Goal: Task Accomplishment & Management: Manage account settings

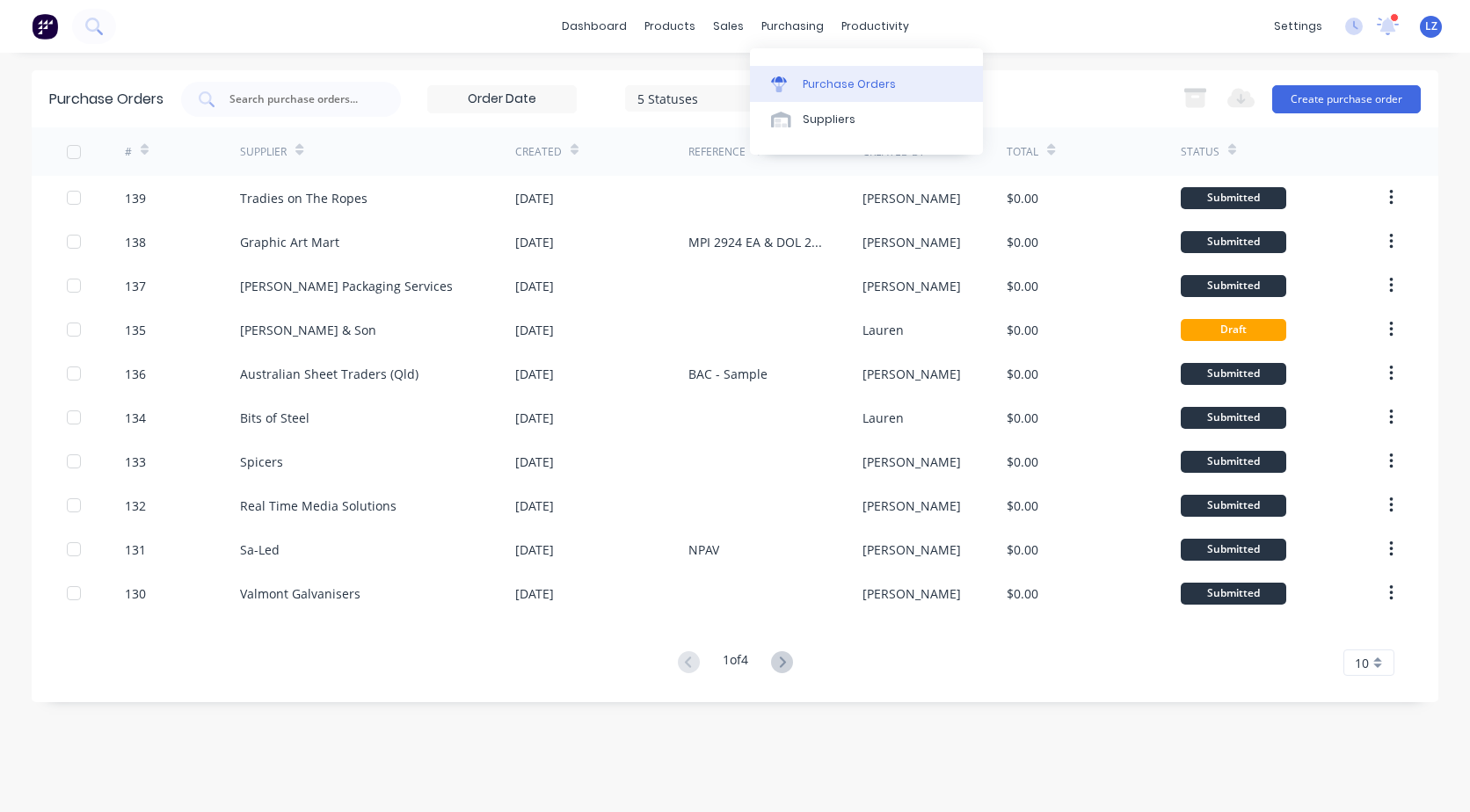
click at [822, 84] on div "Purchase Orders" at bounding box center [849, 84] width 93 height 16
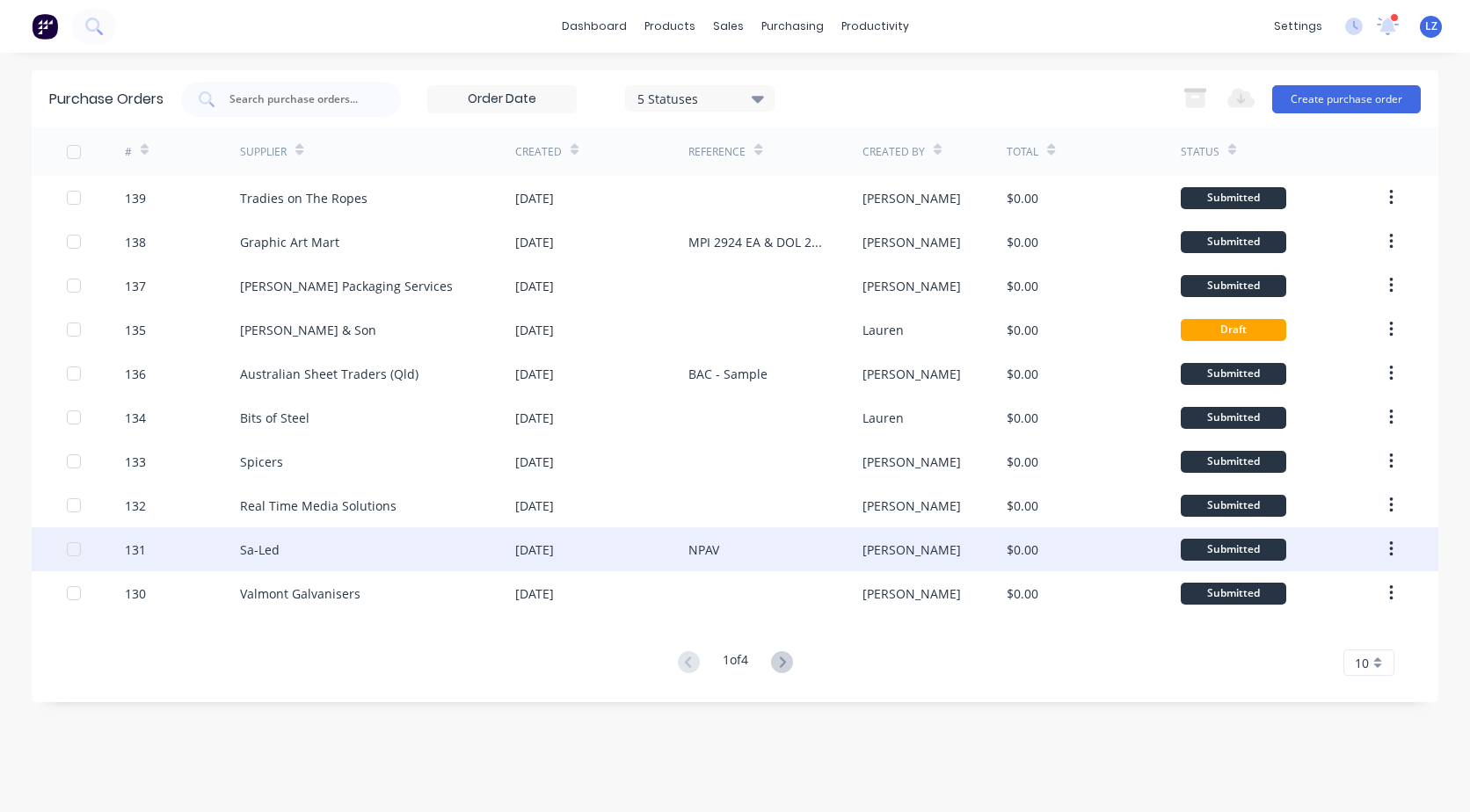
click at [1387, 550] on button "button" at bounding box center [1391, 549] width 41 height 32
click at [1311, 595] on div "Archive" at bounding box center [1328, 596] width 135 height 26
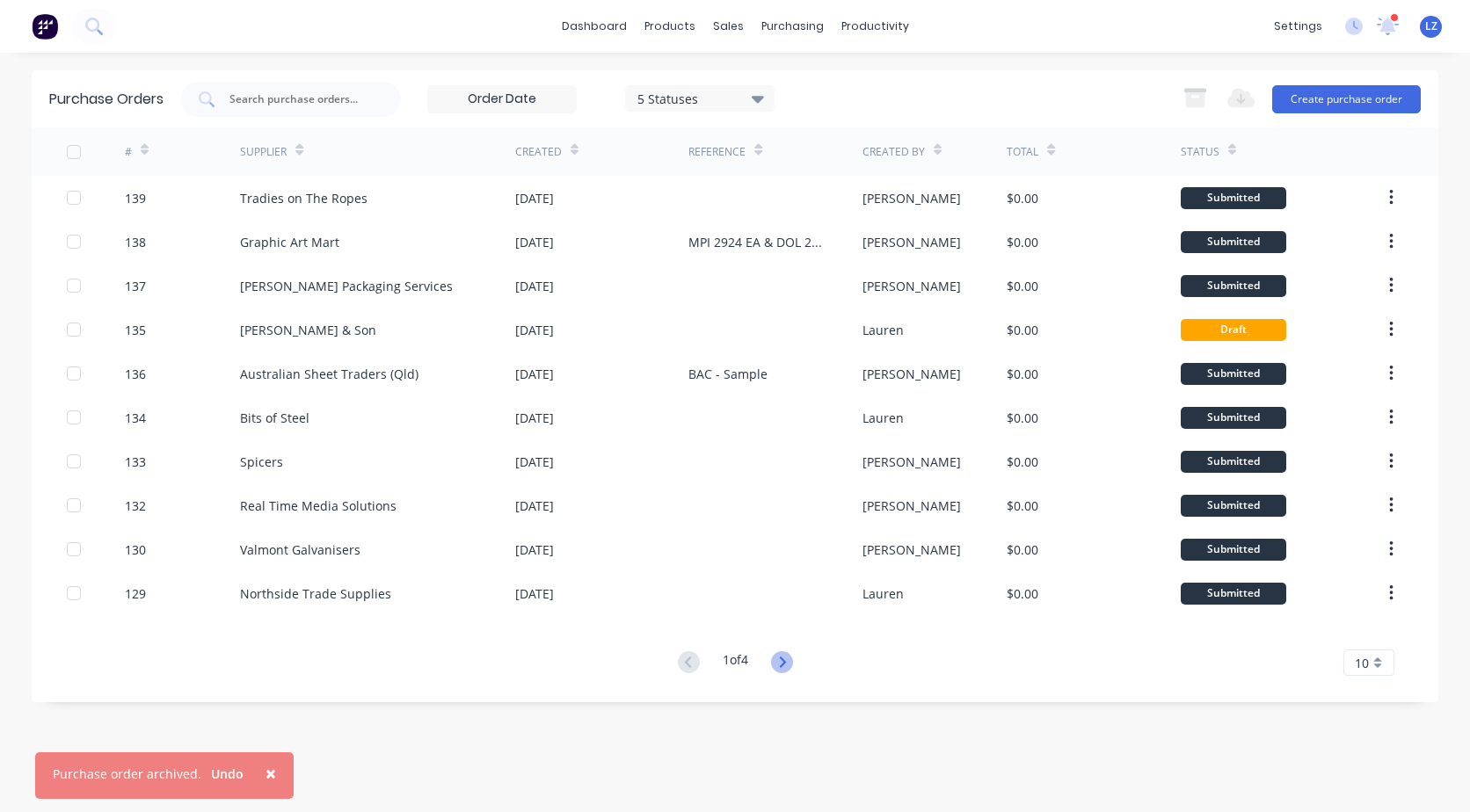
click at [793, 665] on icon at bounding box center [781, 662] width 22 height 22
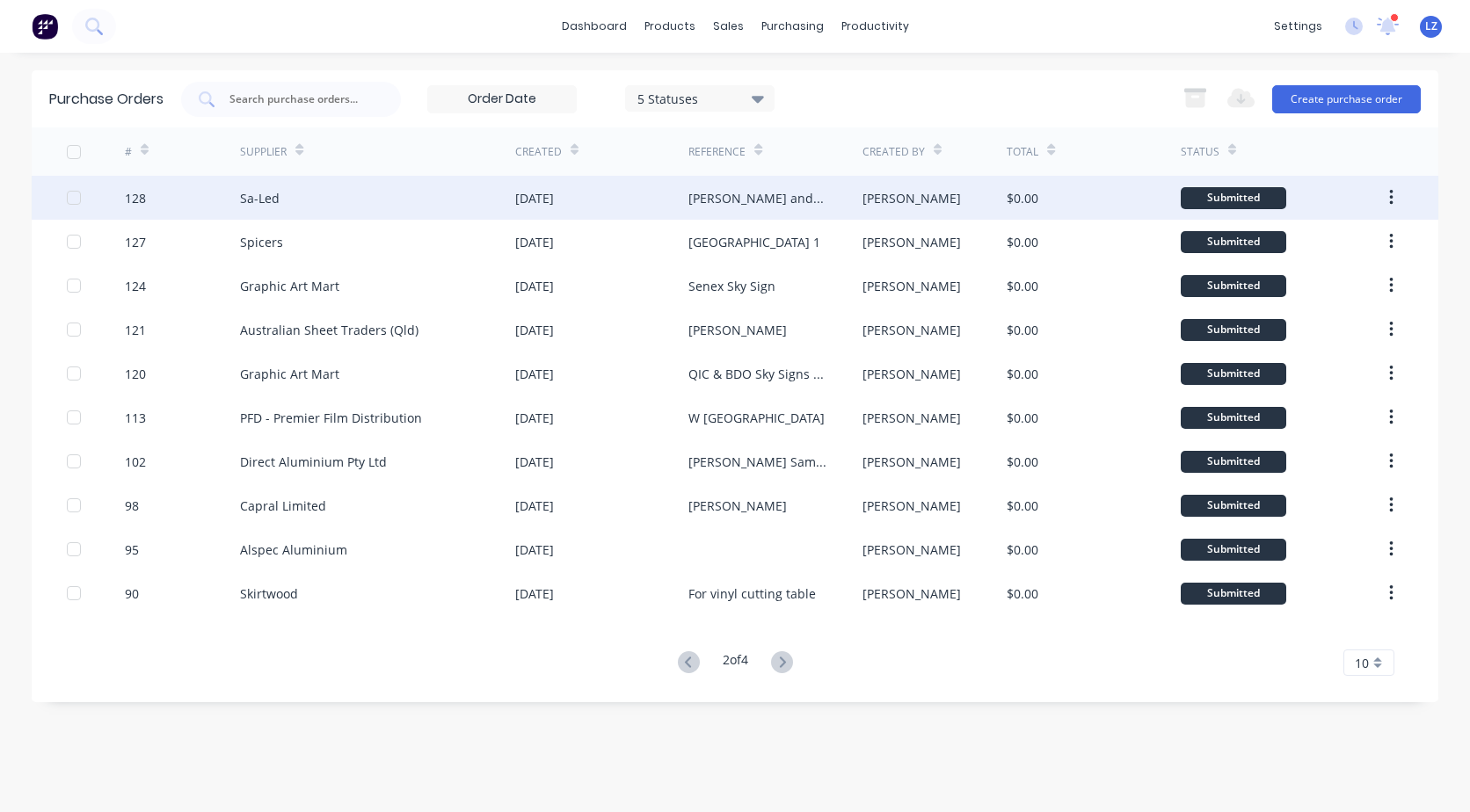
click at [1395, 191] on button "button" at bounding box center [1391, 198] width 41 height 32
click at [1315, 237] on div "Archive" at bounding box center [1328, 244] width 135 height 26
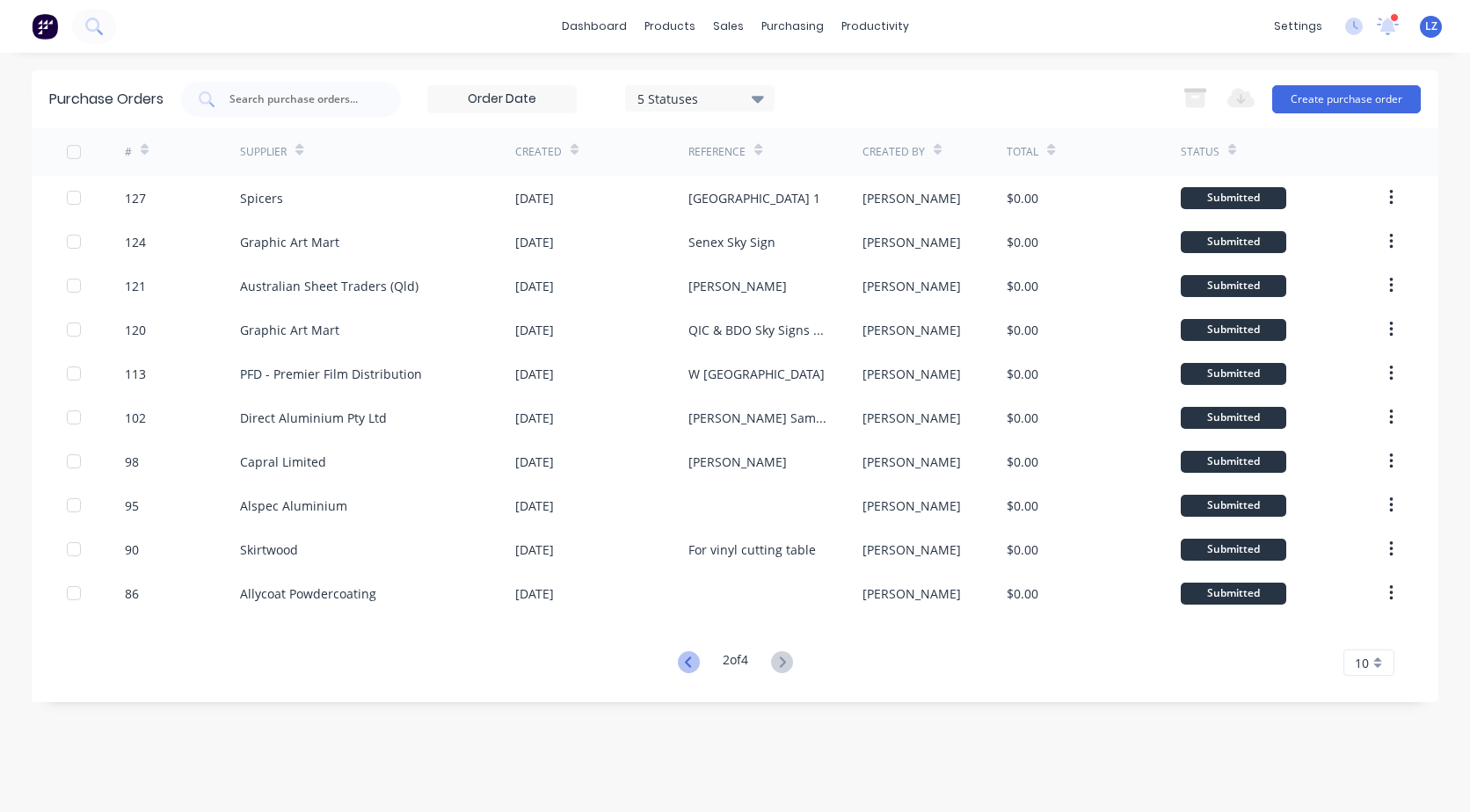
click at [688, 659] on icon at bounding box center [689, 662] width 22 height 22
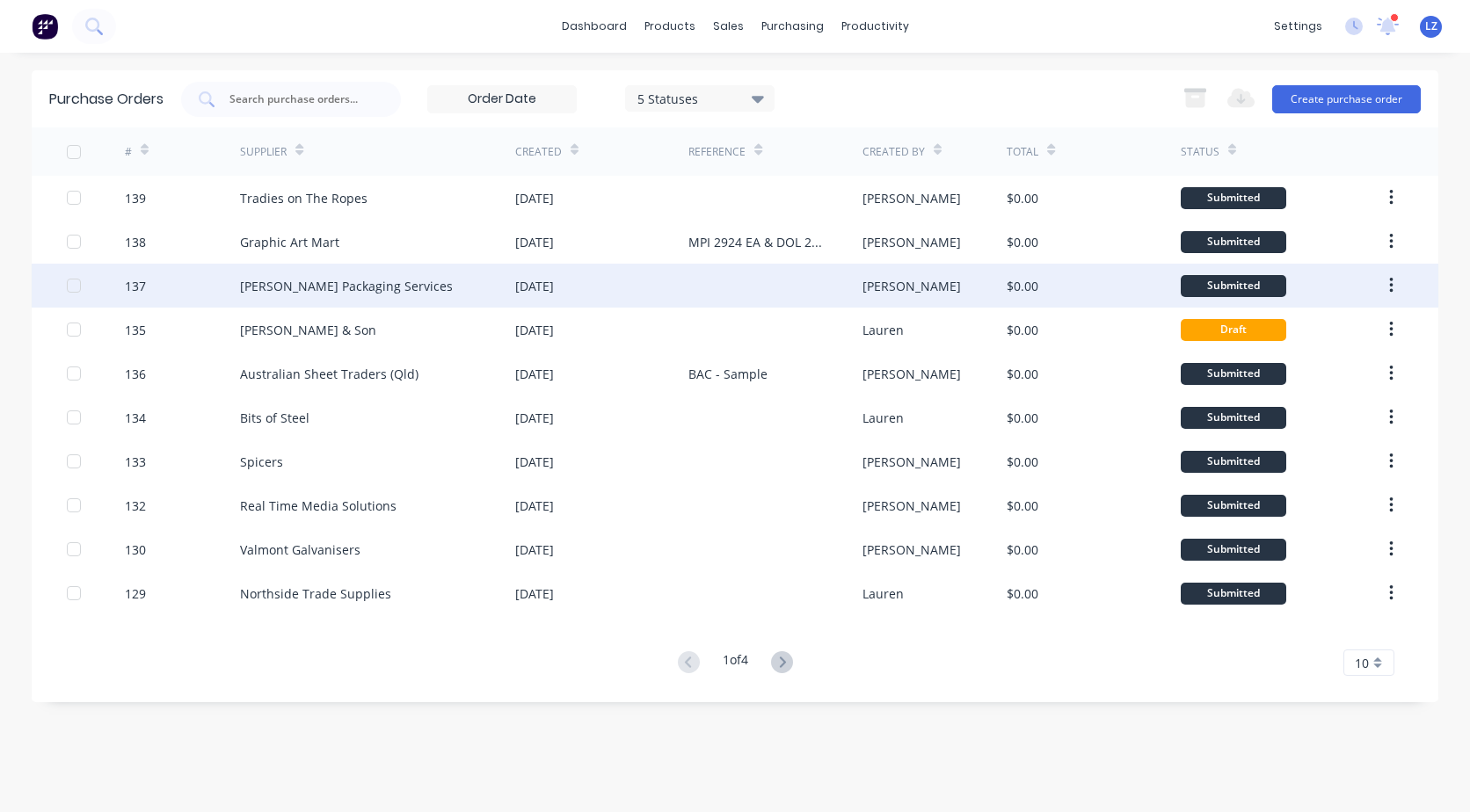
click at [1397, 283] on button "button" at bounding box center [1391, 285] width 41 height 32
click at [1332, 323] on div "Archive" at bounding box center [1328, 332] width 135 height 26
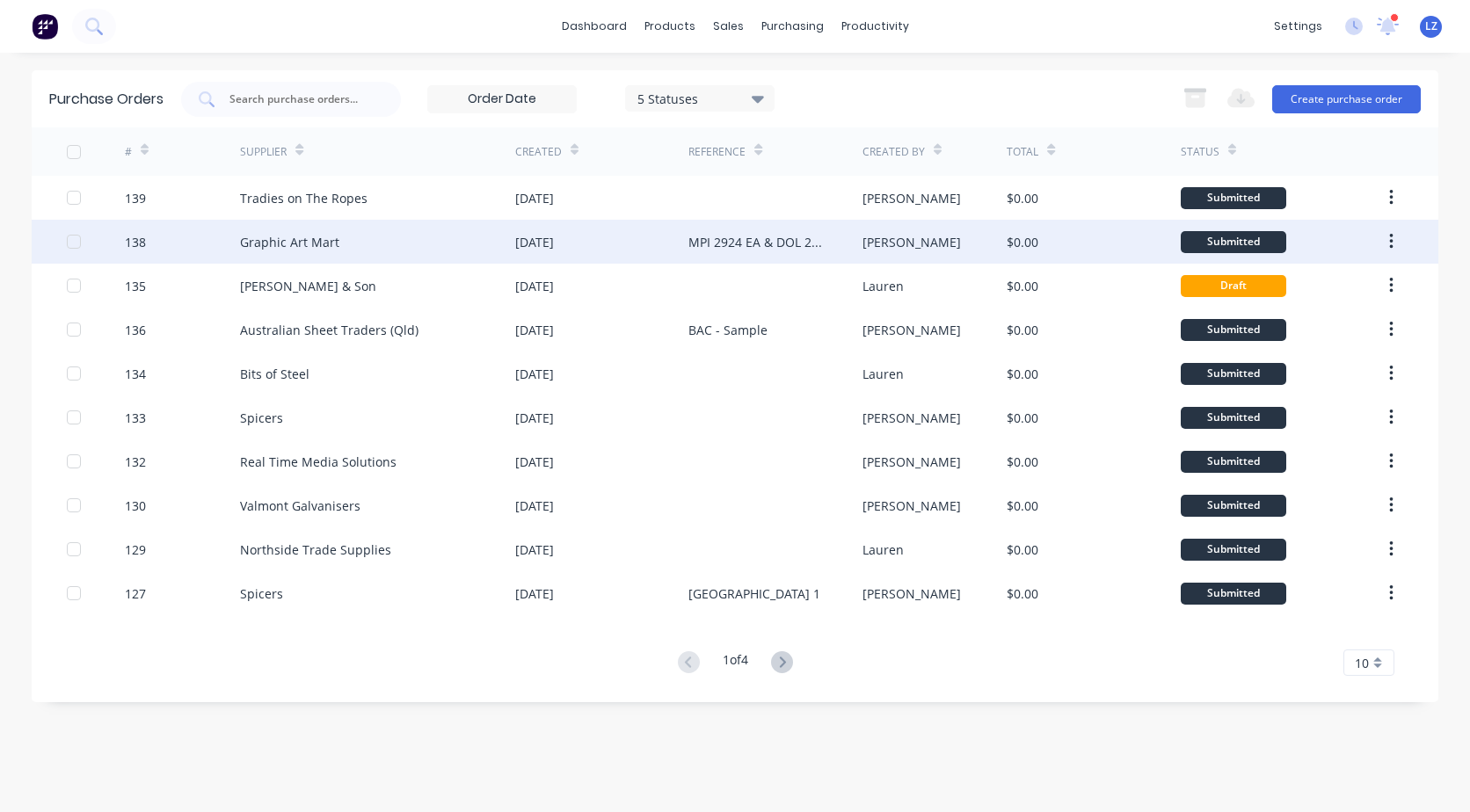
click at [1397, 238] on button "button" at bounding box center [1391, 242] width 41 height 32
click at [1311, 284] on div "Archive" at bounding box center [1328, 288] width 135 height 26
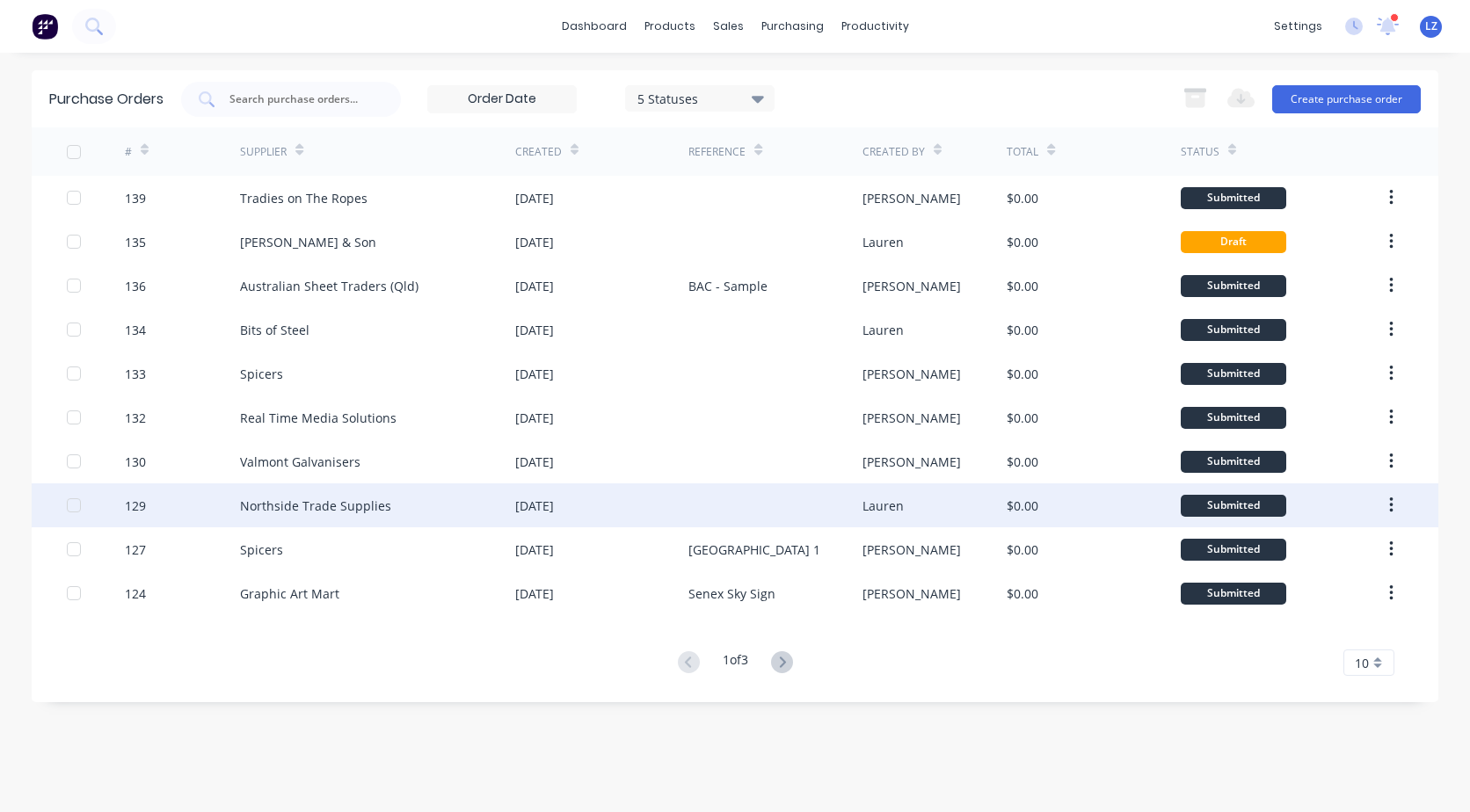
click at [554, 498] on div "[DATE]" at bounding box center [533, 506] width 39 height 19
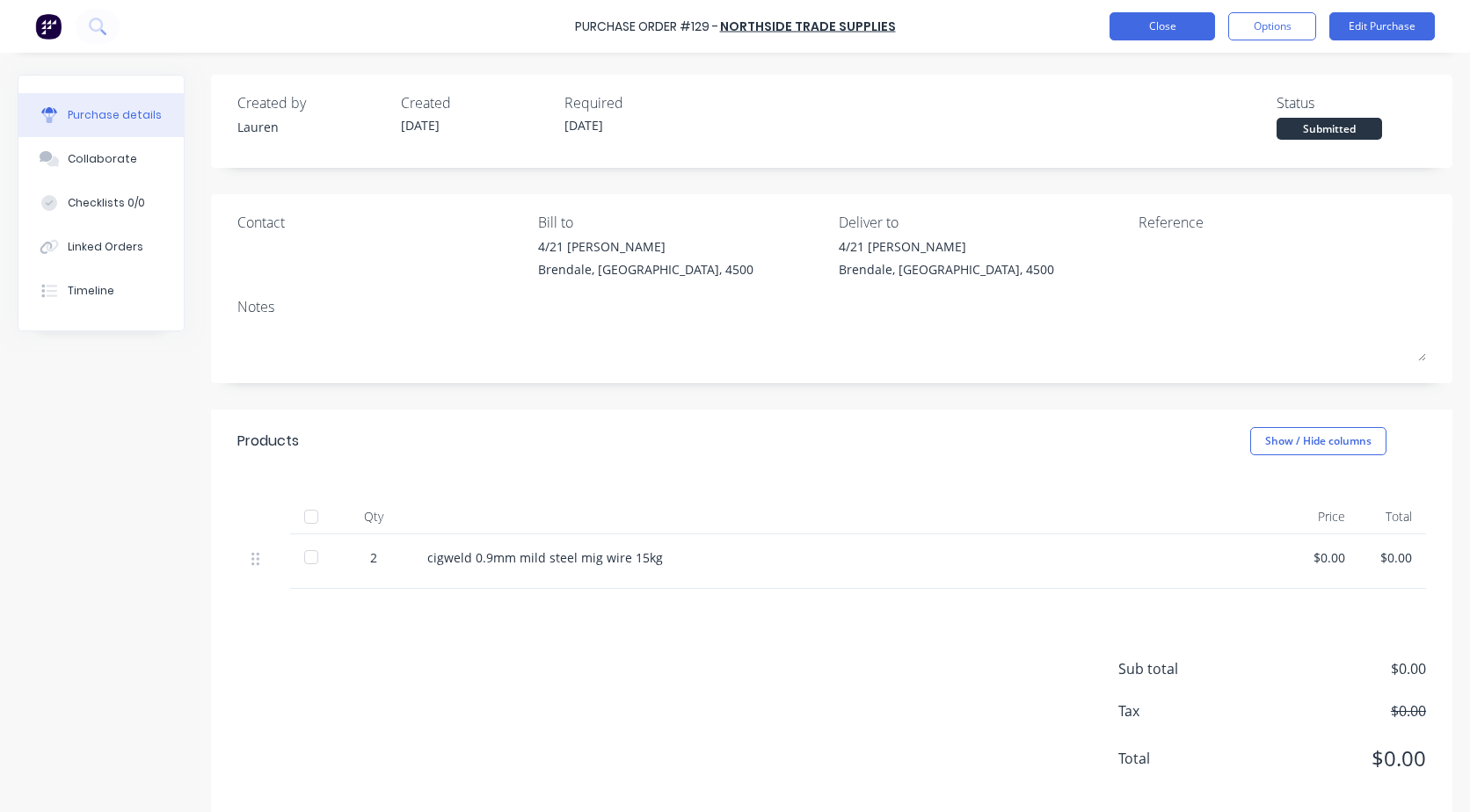
click at [1163, 35] on button "Close" at bounding box center [1162, 26] width 106 height 28
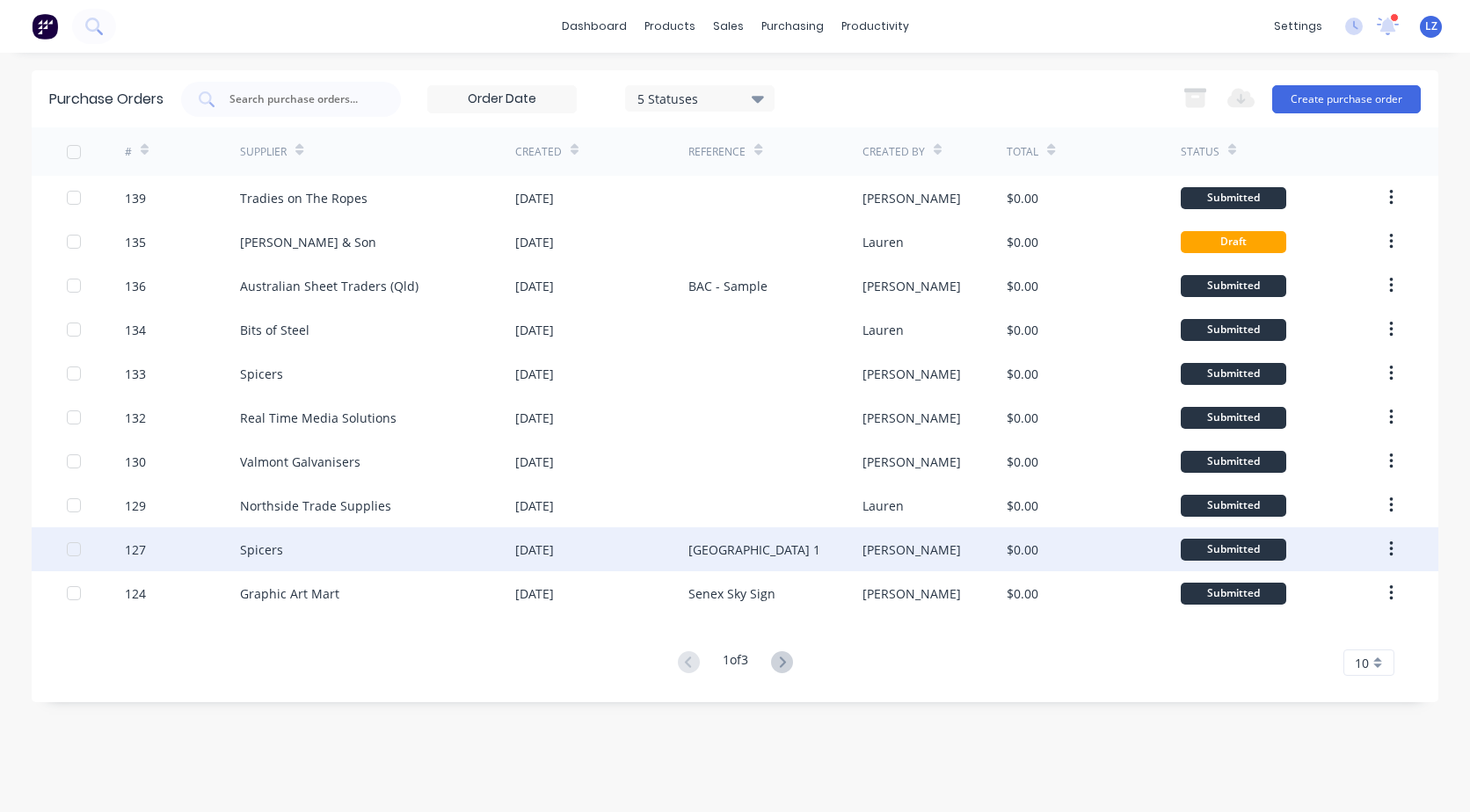
click at [536, 550] on div "[DATE]" at bounding box center [533, 549] width 39 height 19
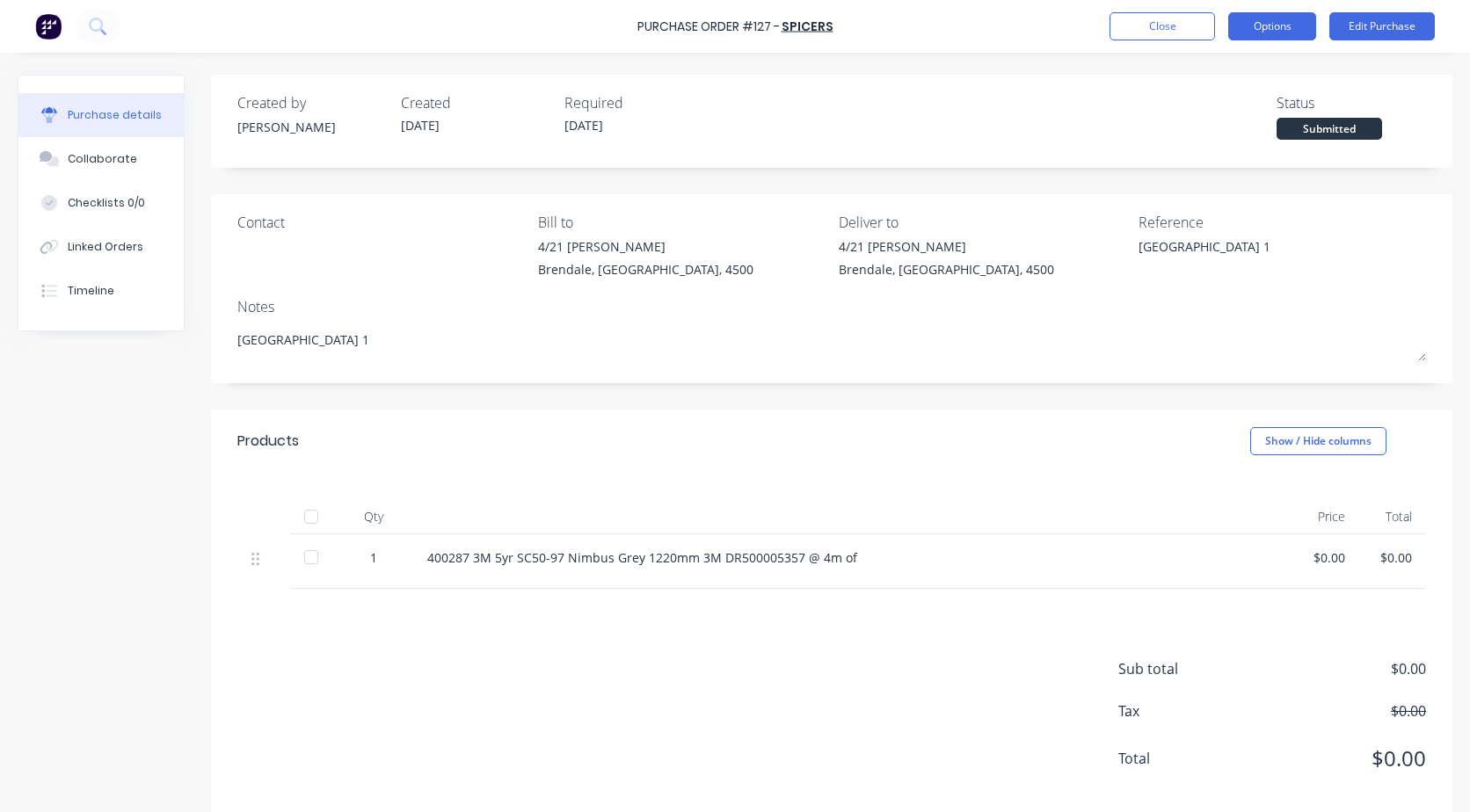
click at [1265, 29] on button "Options" at bounding box center [1271, 26] width 88 height 28
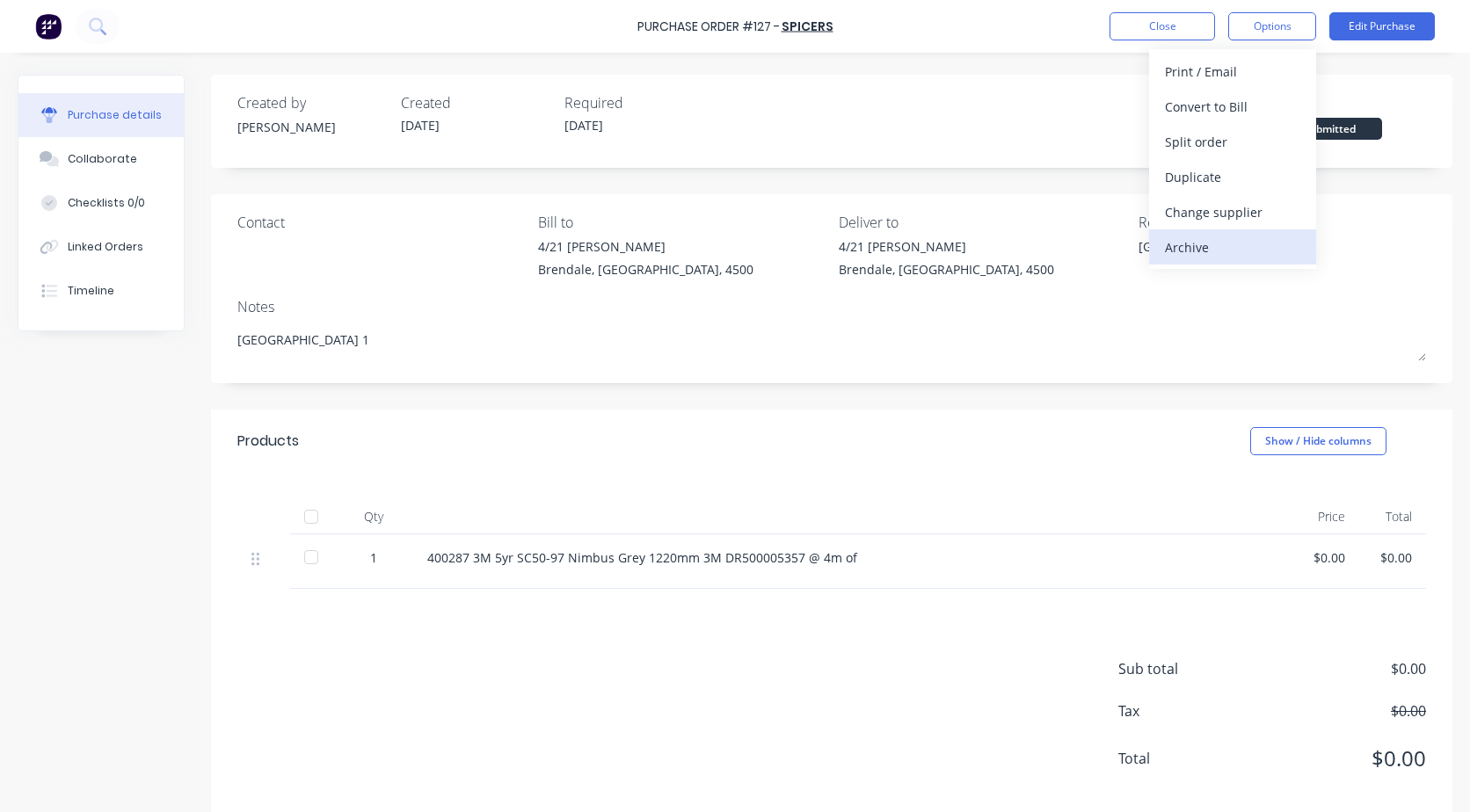
click at [1187, 248] on div "Archive" at bounding box center [1232, 248] width 135 height 26
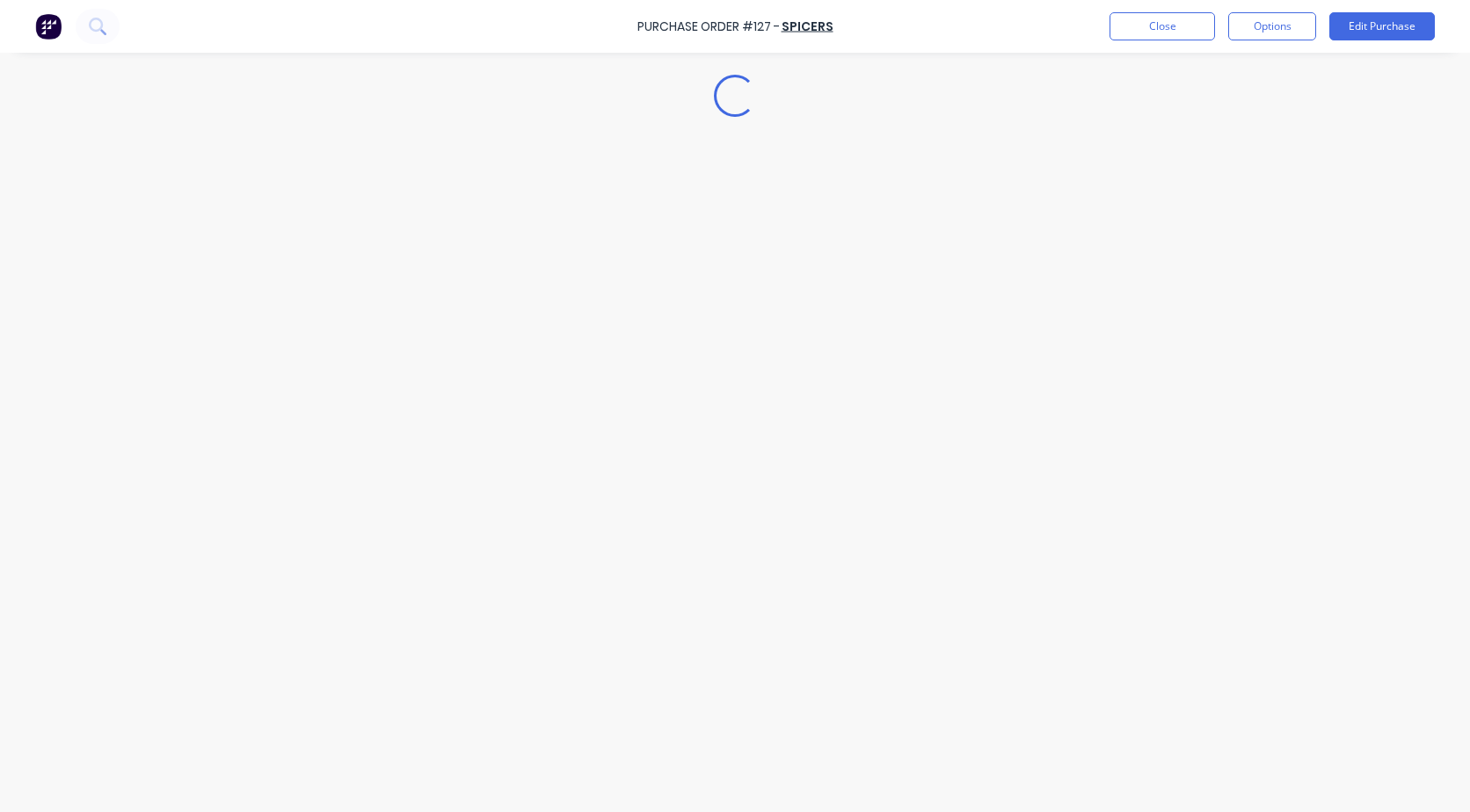
type textarea "x"
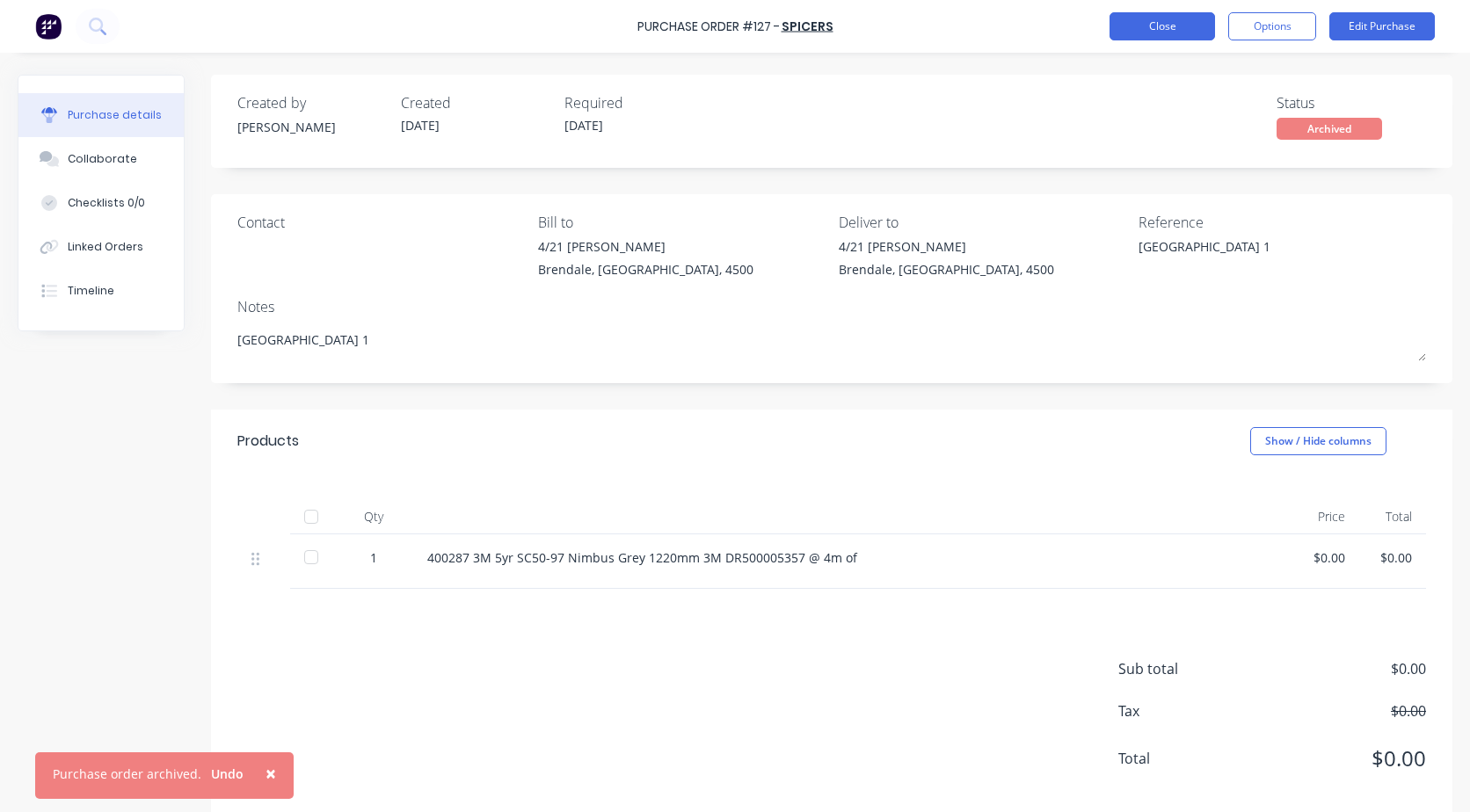
click at [1172, 18] on button "Close" at bounding box center [1162, 26] width 106 height 28
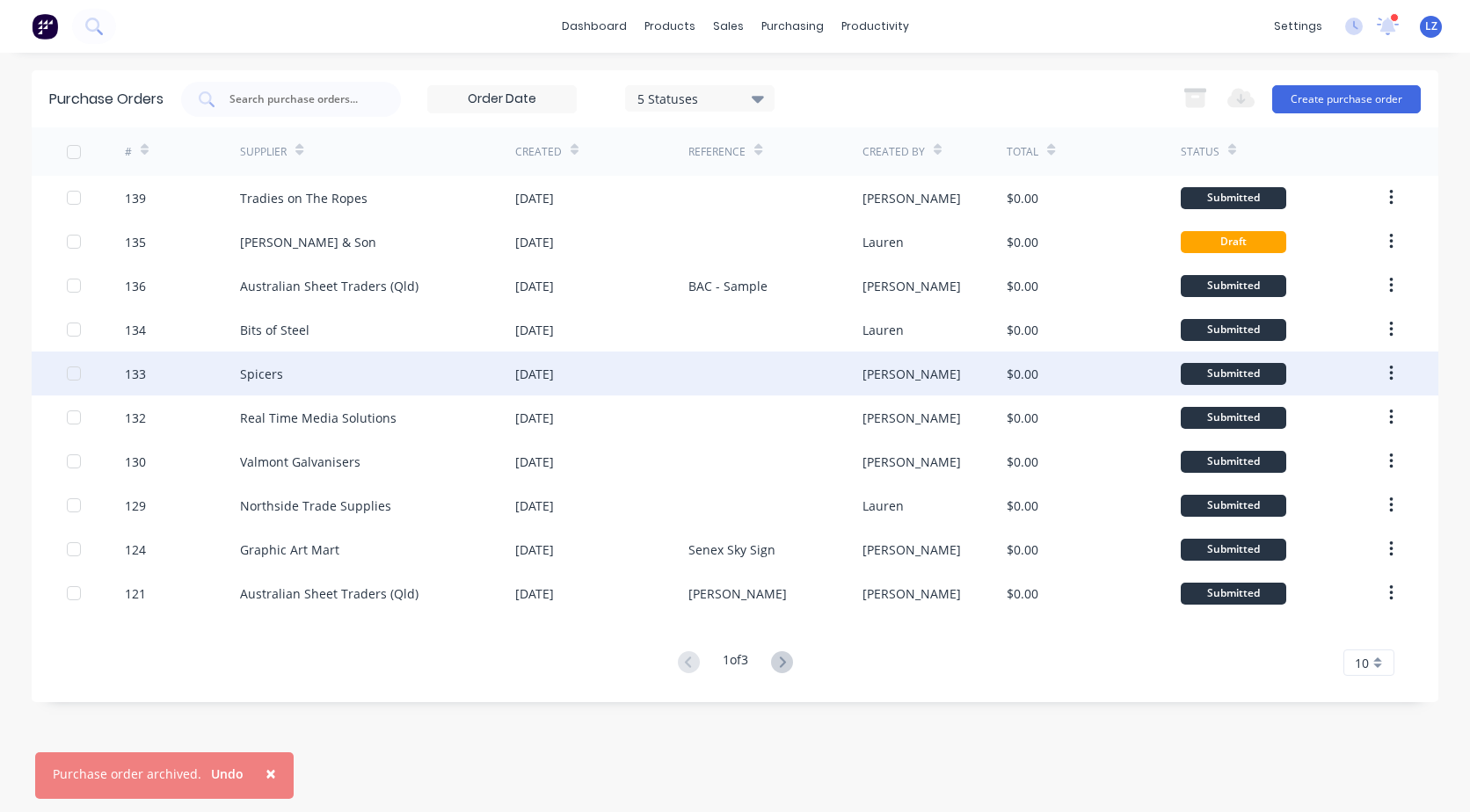
click at [270, 379] on div "Spicers" at bounding box center [262, 373] width 43 height 19
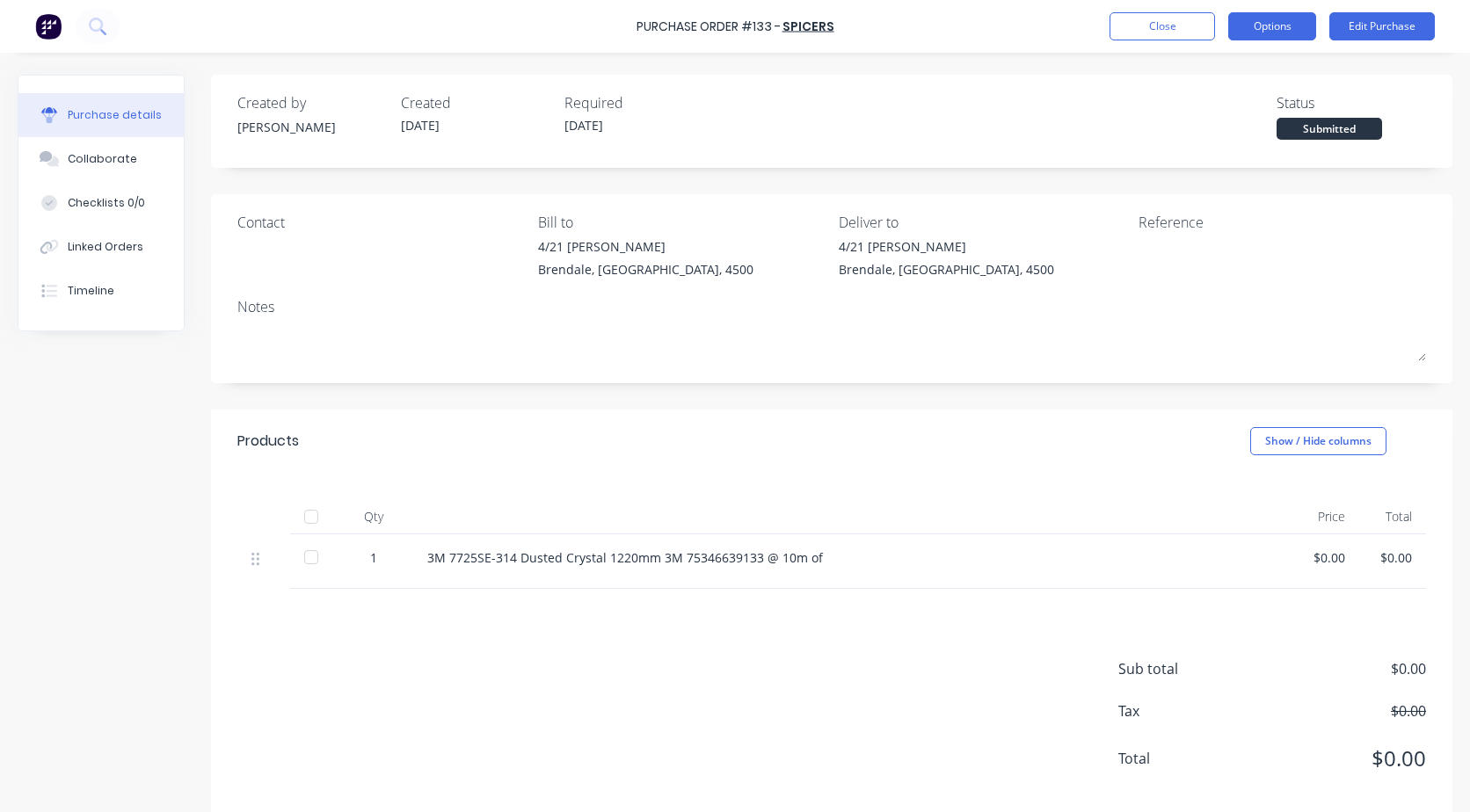
click at [1293, 31] on button "Options" at bounding box center [1271, 26] width 88 height 28
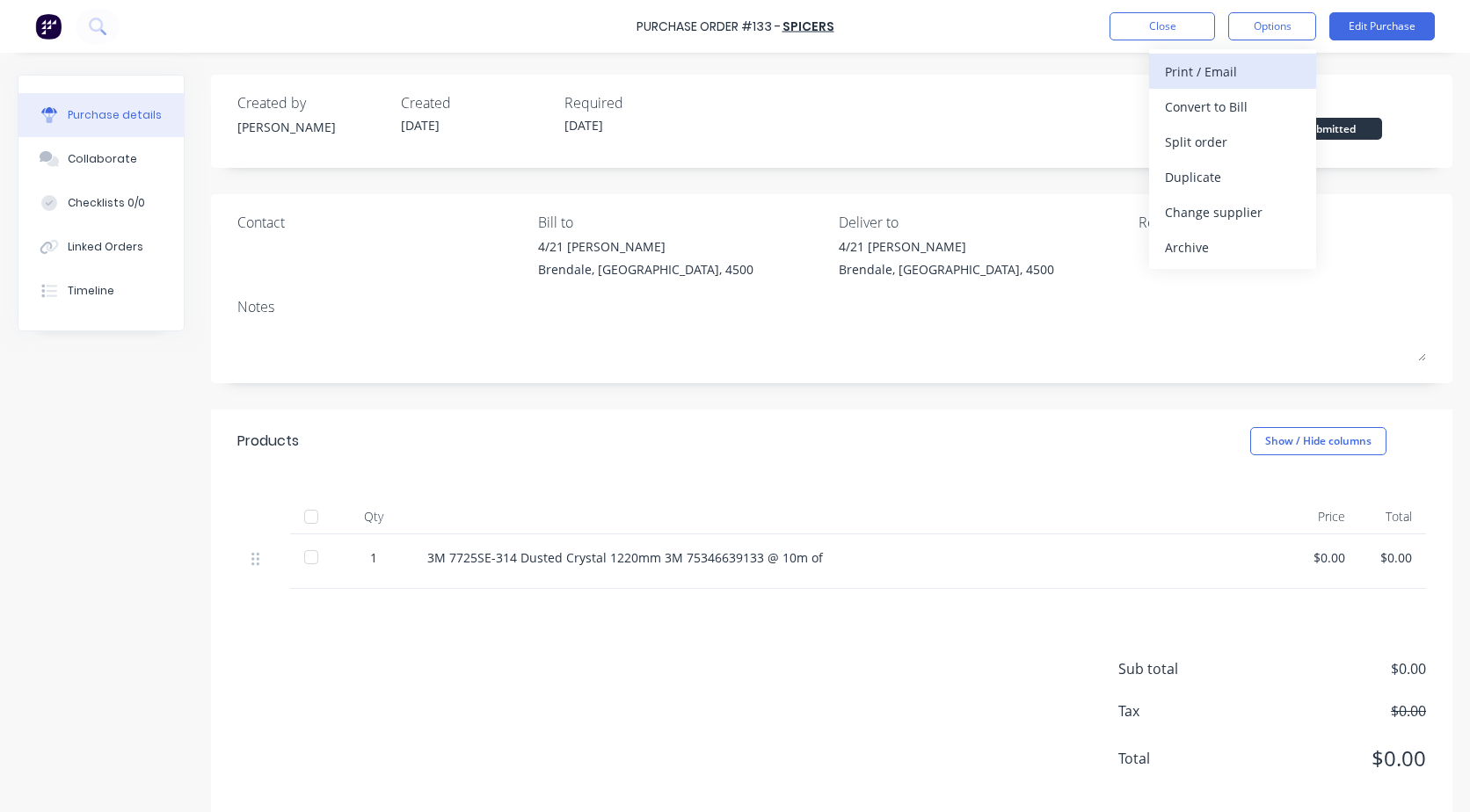
click at [1212, 72] on div "Print / Email" at bounding box center [1232, 72] width 135 height 26
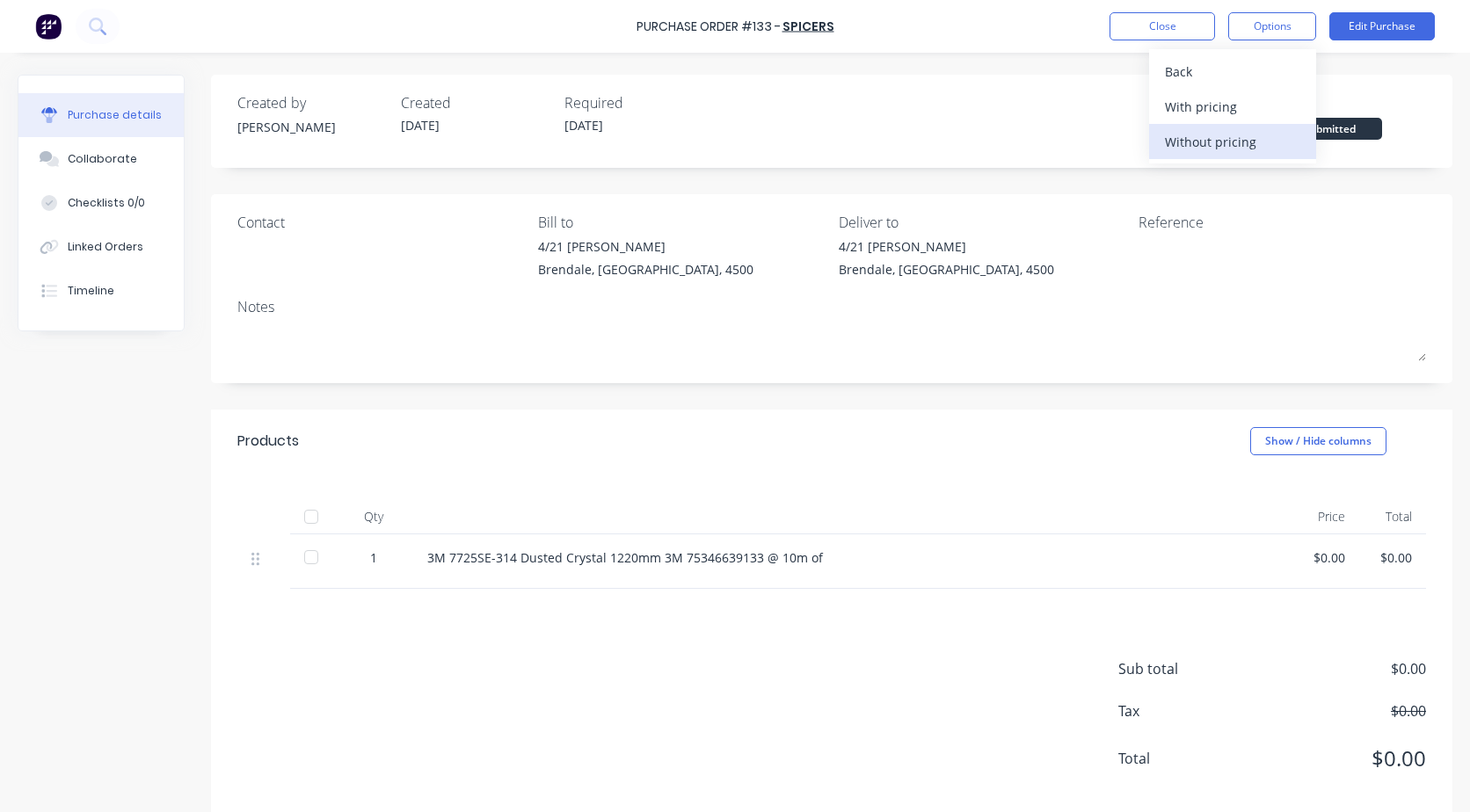
click at [1183, 133] on div "Without pricing" at bounding box center [1232, 142] width 135 height 26
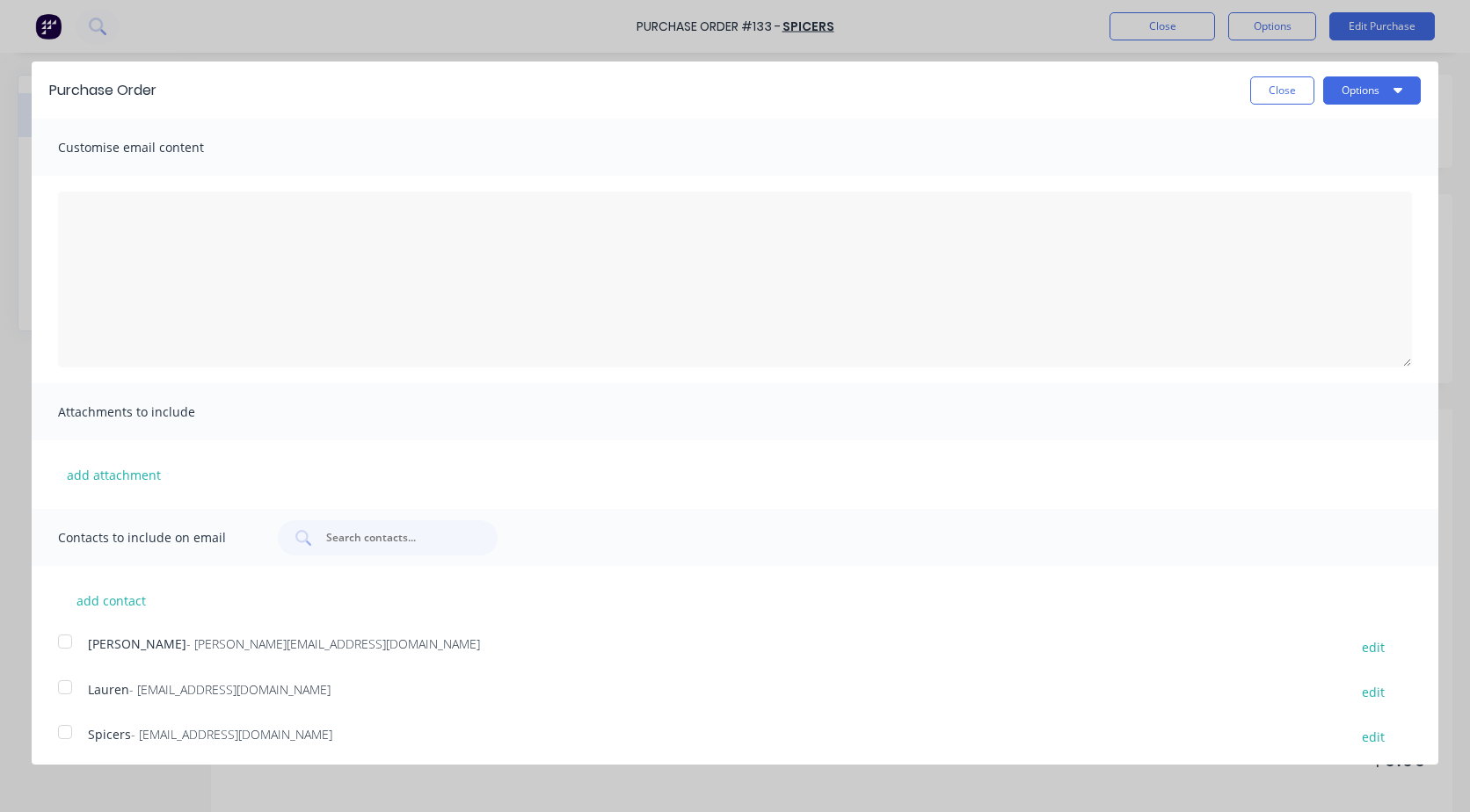
click at [63, 734] on div at bounding box center [65, 732] width 36 height 36
click at [1336, 85] on button "Options" at bounding box center [1371, 90] width 98 height 28
click at [1283, 165] on div "Email" at bounding box center [1337, 170] width 135 height 26
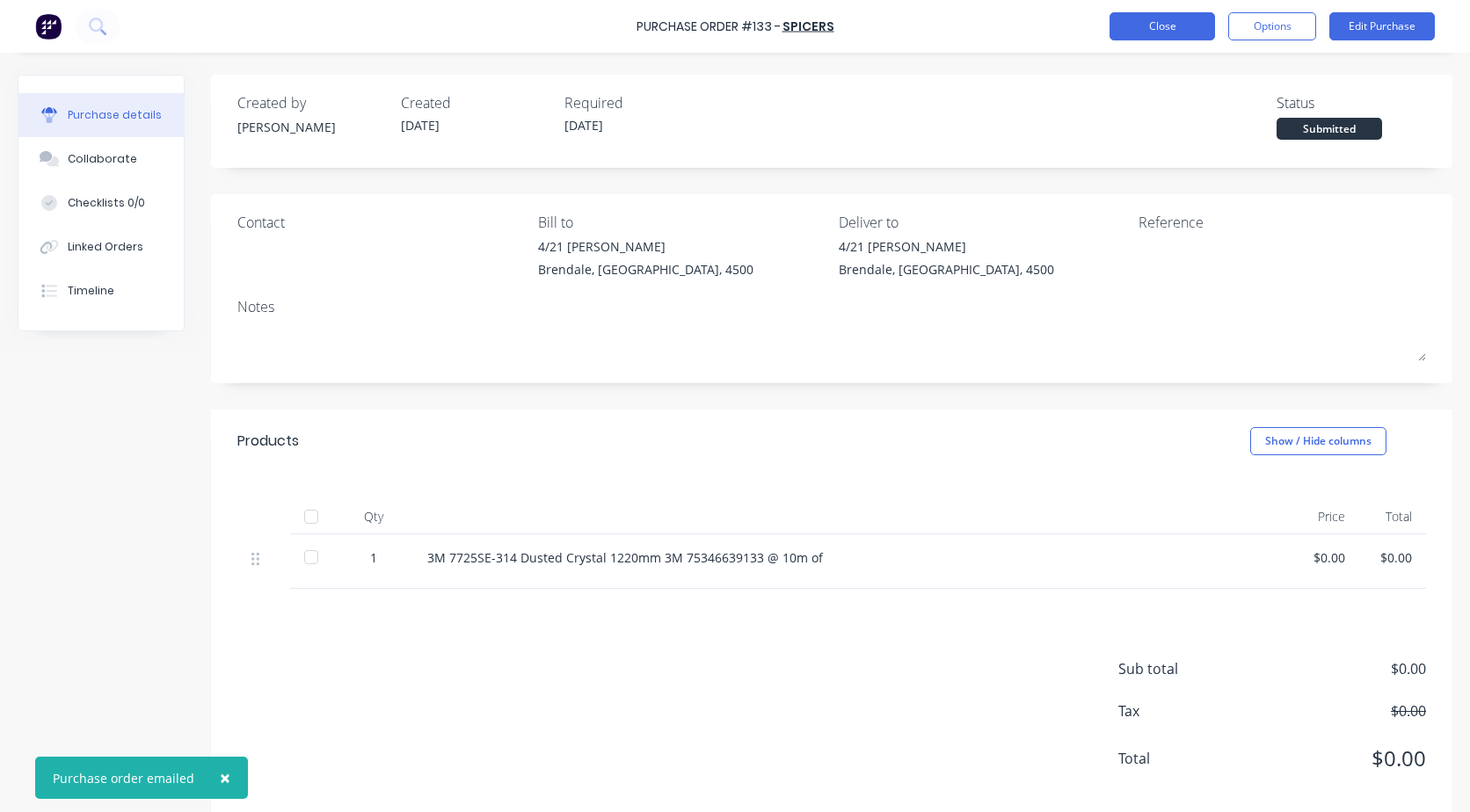
click at [1120, 39] on button "Close" at bounding box center [1162, 26] width 106 height 28
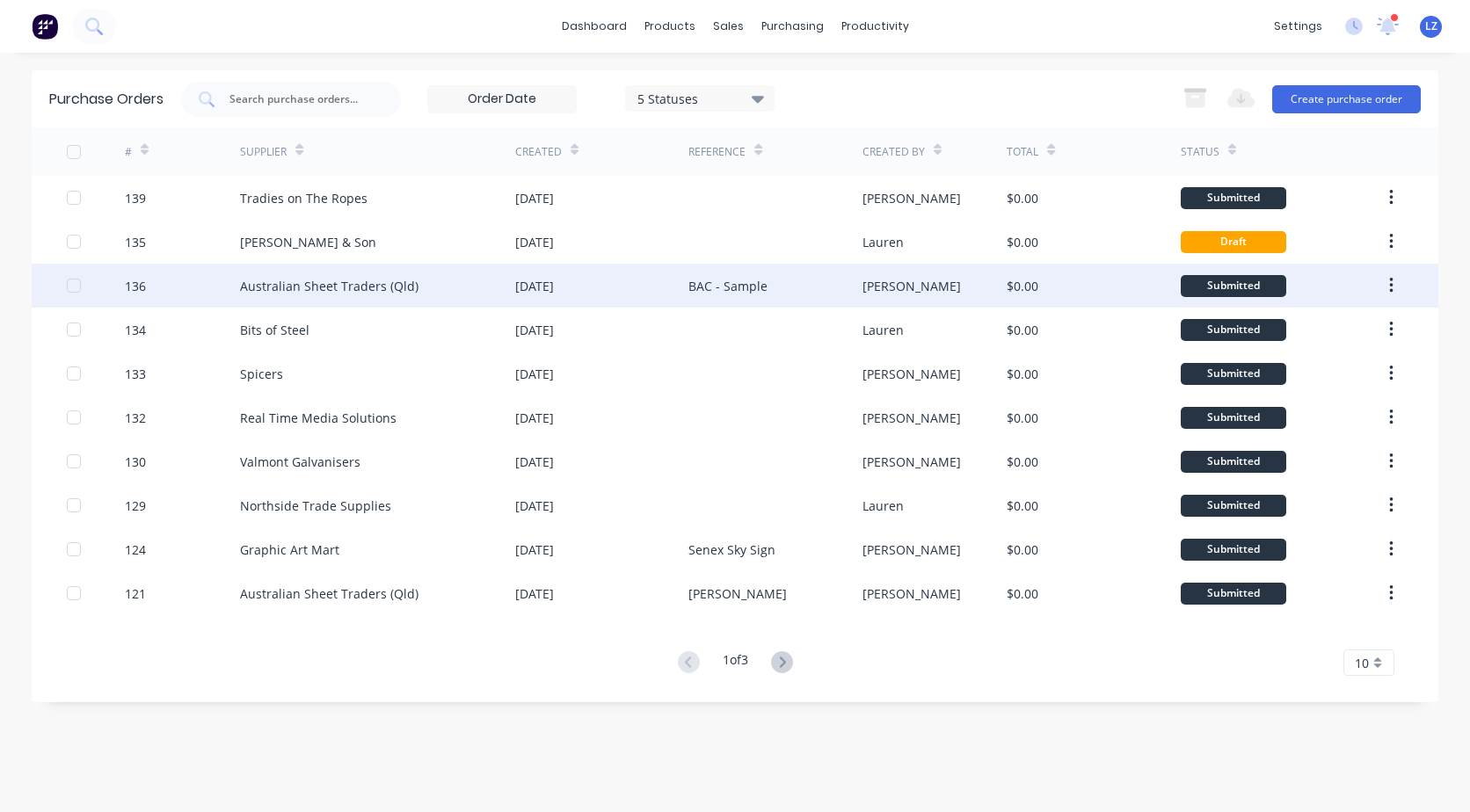
click at [1387, 282] on button "button" at bounding box center [1391, 285] width 41 height 32
click at [1282, 333] on div "Archive" at bounding box center [1328, 332] width 135 height 26
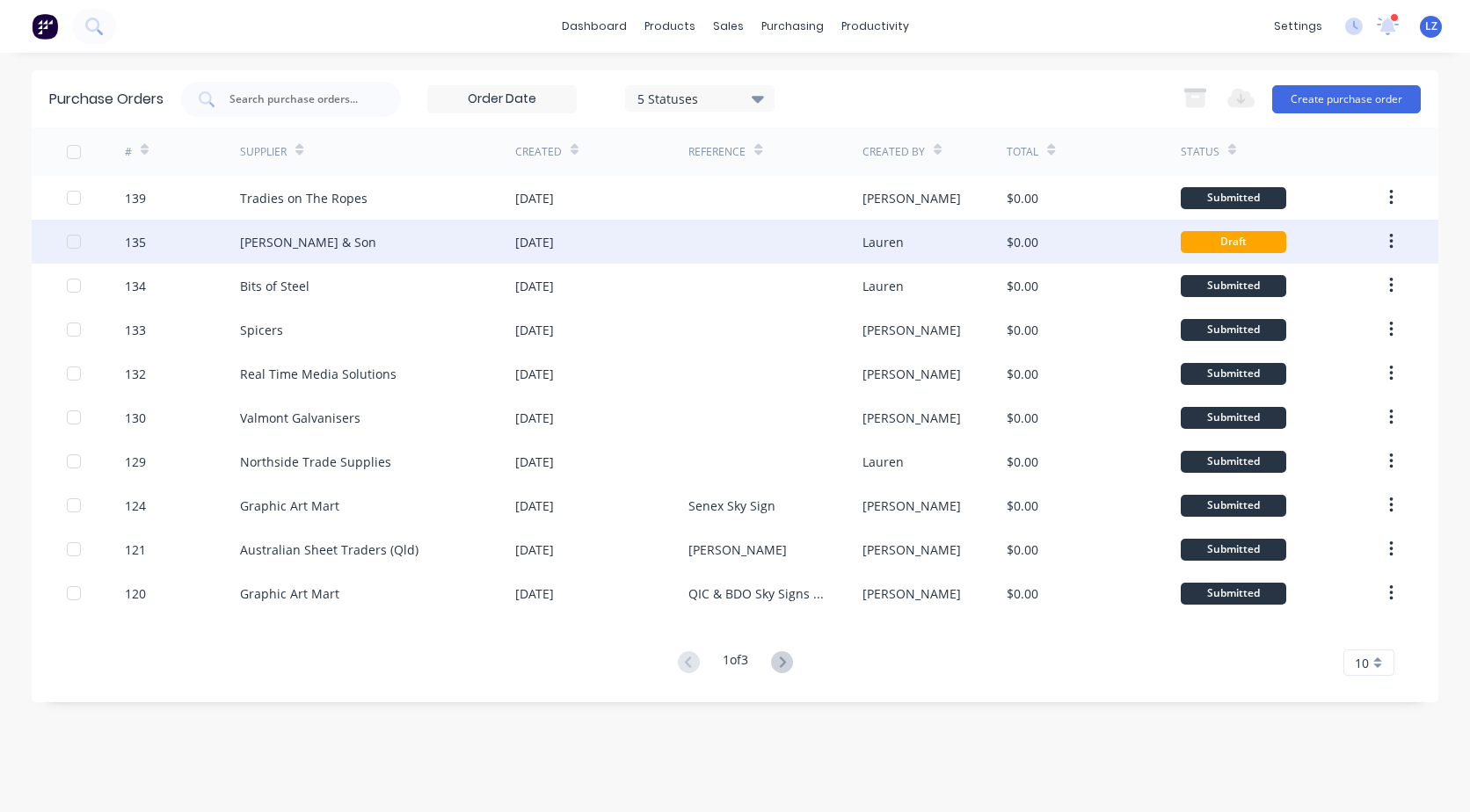
click at [1389, 243] on icon "button" at bounding box center [1391, 242] width 4 height 20
click at [1332, 279] on div "Archive" at bounding box center [1328, 288] width 135 height 26
